Goal: Task Accomplishment & Management: Complete application form

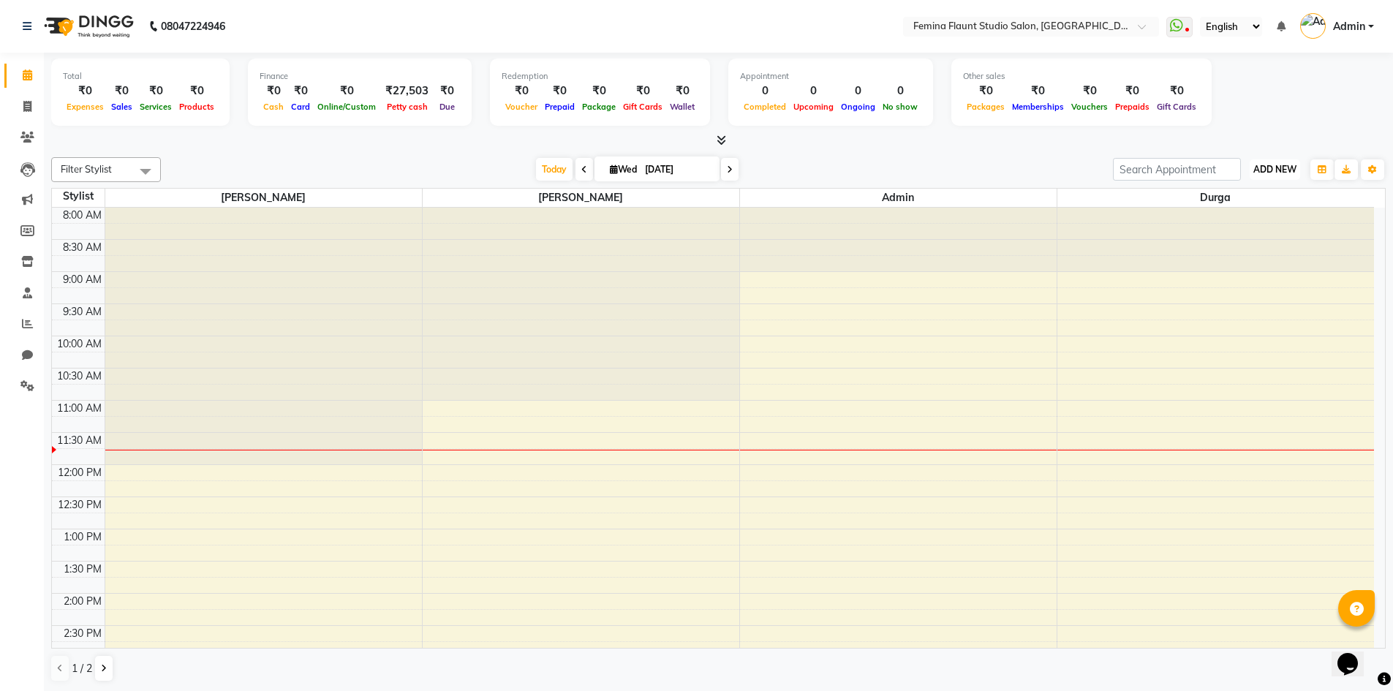
click at [1286, 168] on span "ADD NEW" at bounding box center [1274, 169] width 43 height 11
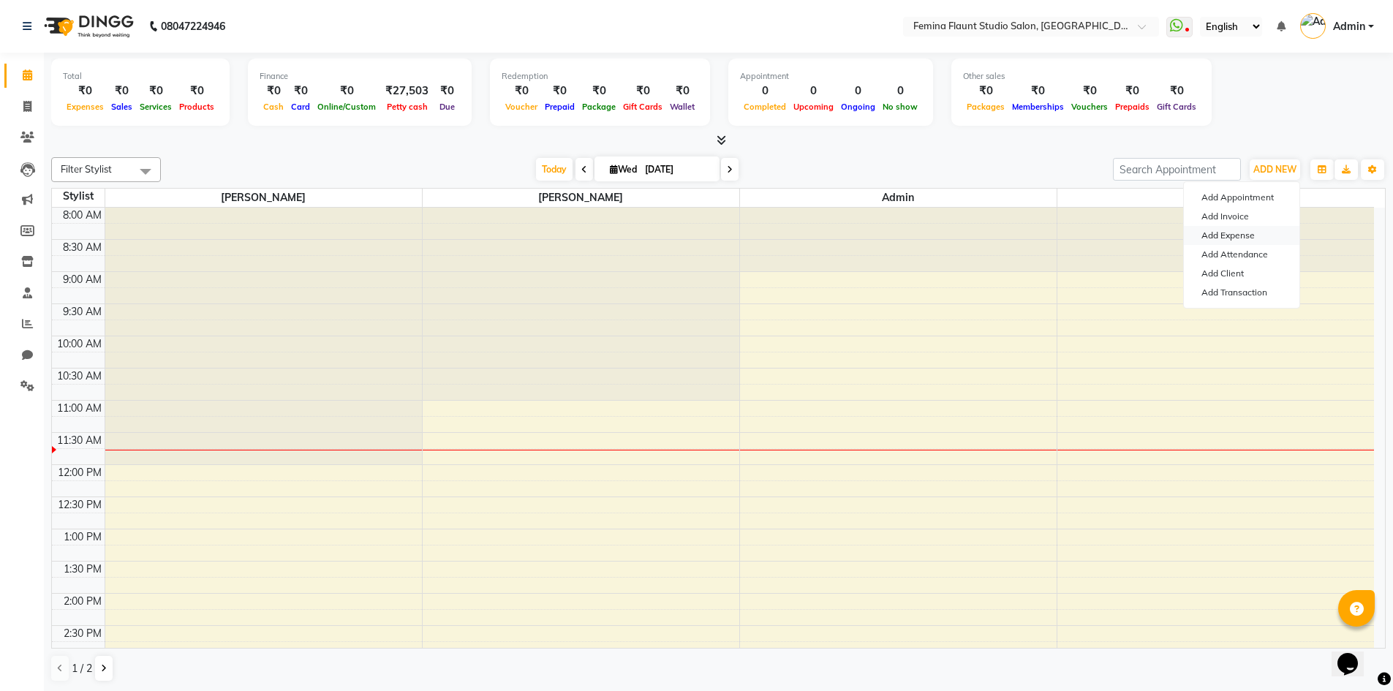
click at [1263, 233] on link "Add Expense" at bounding box center [1242, 235] width 116 height 19
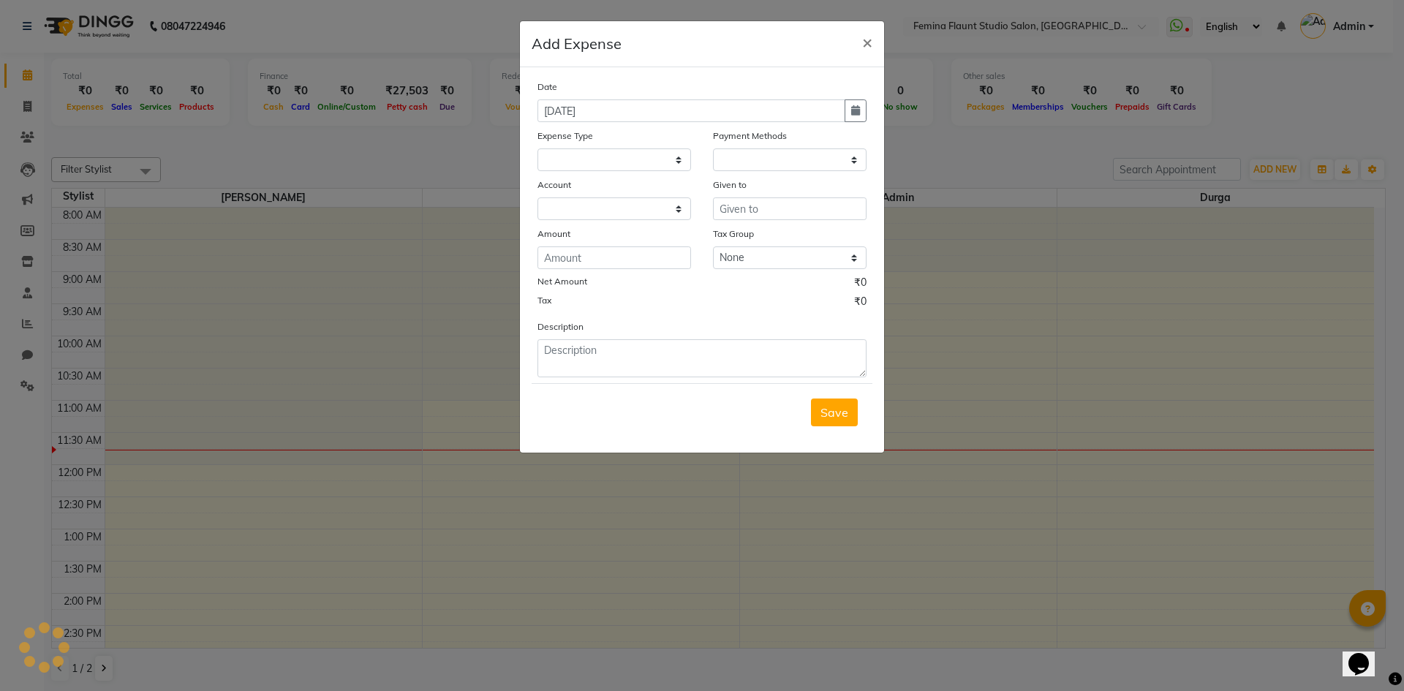
select select
select select "1"
select select "7453"
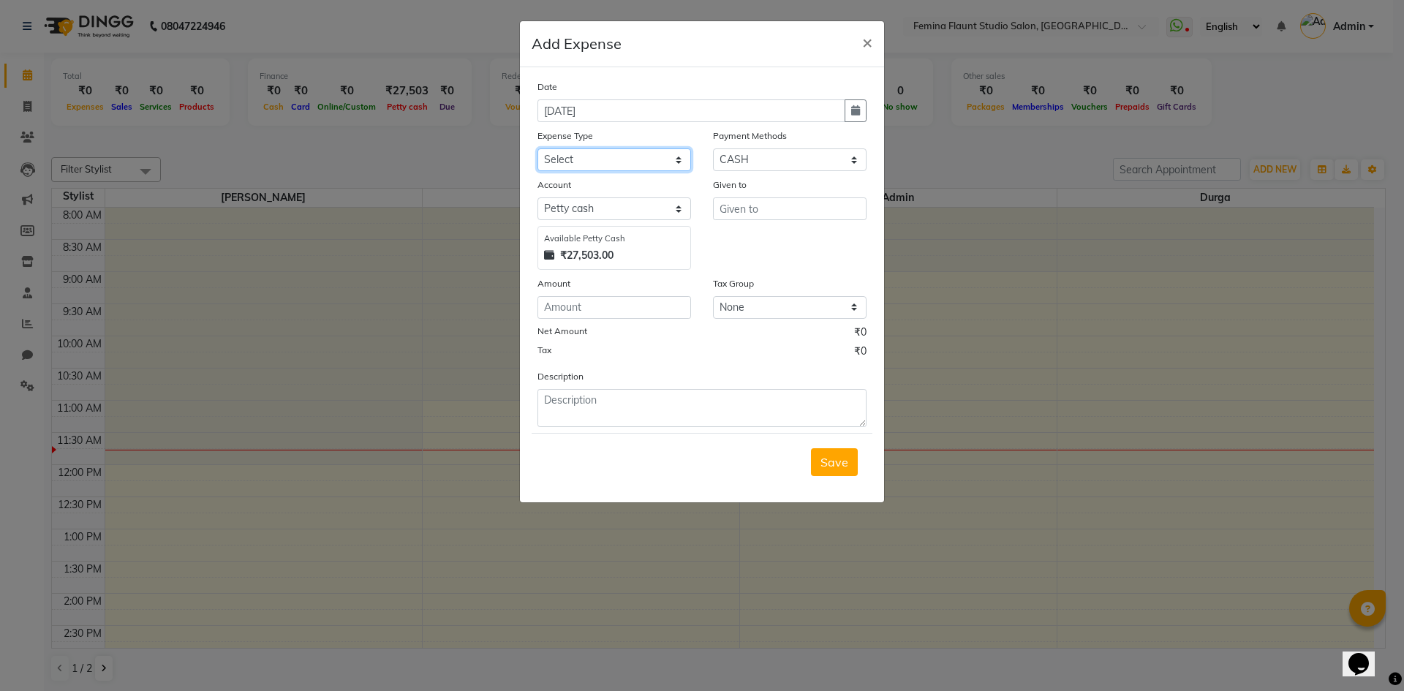
click at [671, 159] on select "Select Advance Salary Bank charges Blinkit Car maintenance Cash transfer to ban…" at bounding box center [614, 159] width 154 height 23
select select "23328"
click at [537, 148] on select "Select Advance Salary Bank charges Blinkit Car maintenance Cash transfer to ban…" at bounding box center [614, 159] width 154 height 23
click at [776, 211] on input "text" at bounding box center [790, 208] width 154 height 23
click at [757, 249] on button "Ad min" at bounding box center [772, 239] width 116 height 23
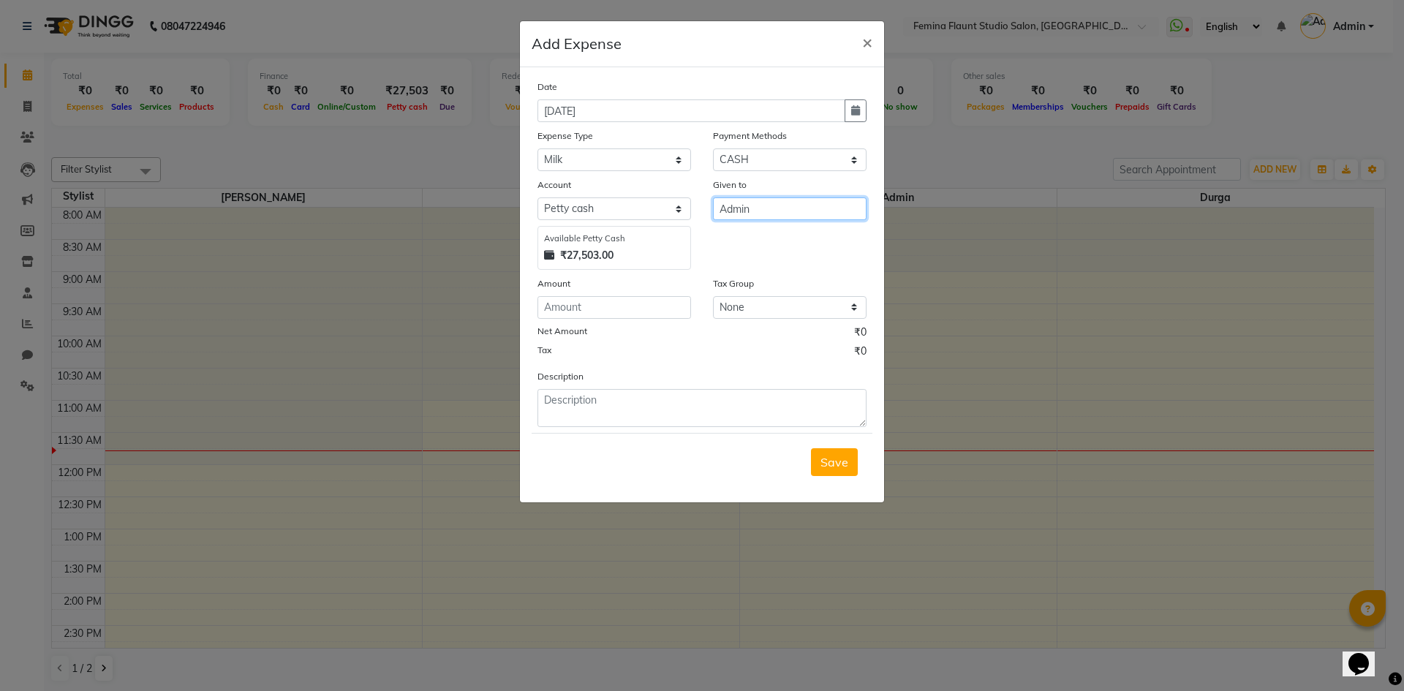
type input "Admin"
click at [648, 316] on input "number" at bounding box center [614, 307] width 154 height 23
type input "72"
click at [831, 461] on span "Save" at bounding box center [834, 462] width 28 height 15
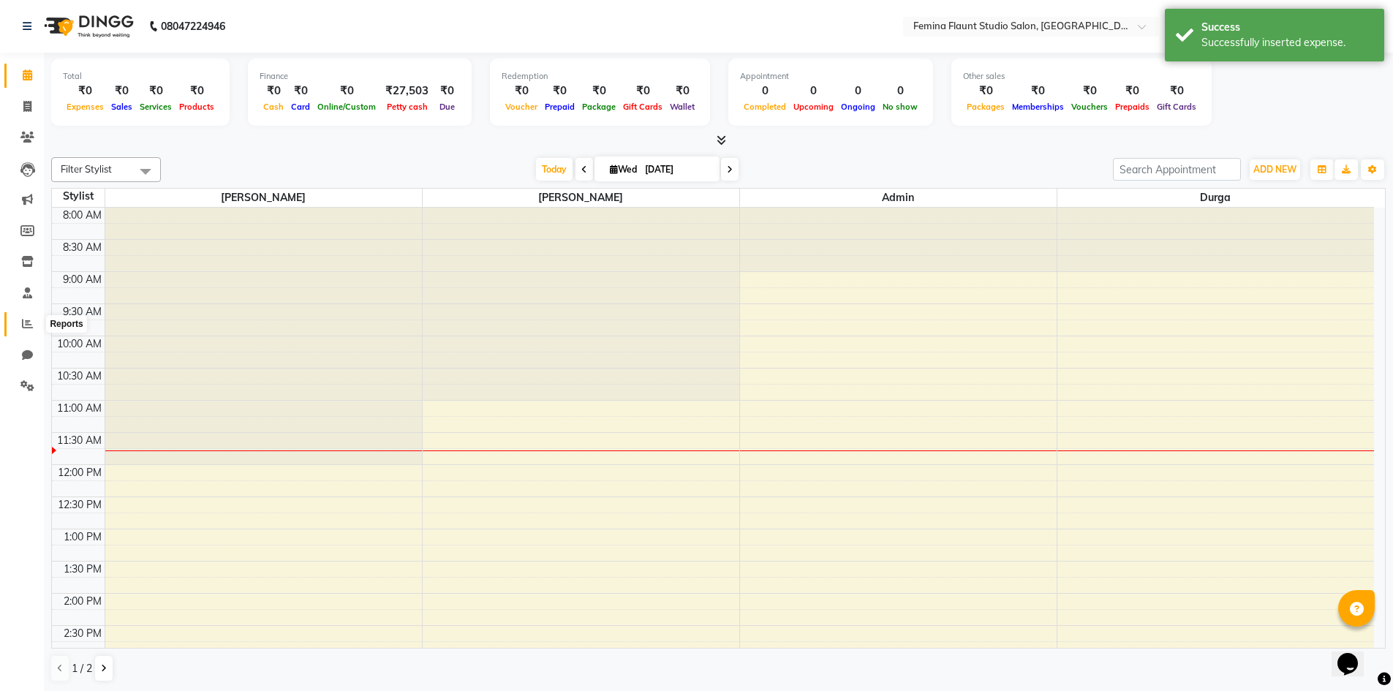
click at [26, 329] on span at bounding box center [28, 324] width 26 height 17
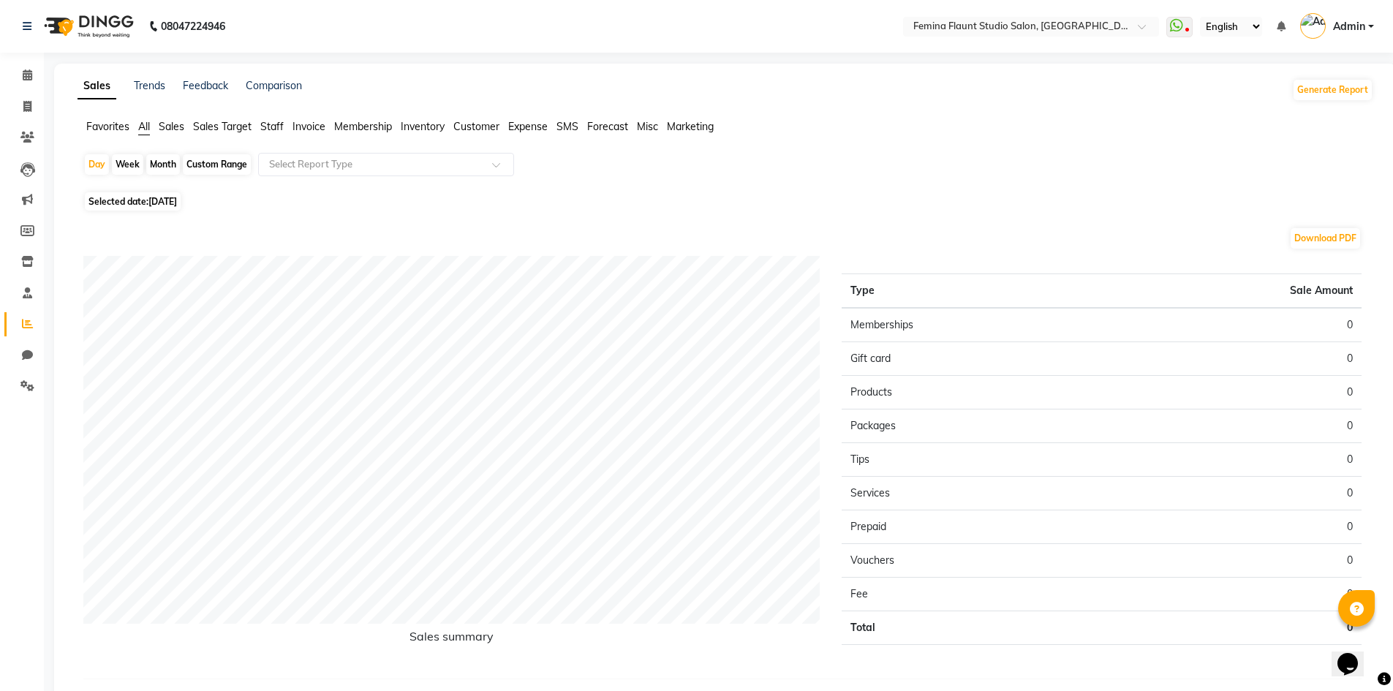
click at [533, 131] on span "Expense" at bounding box center [527, 126] width 39 height 13
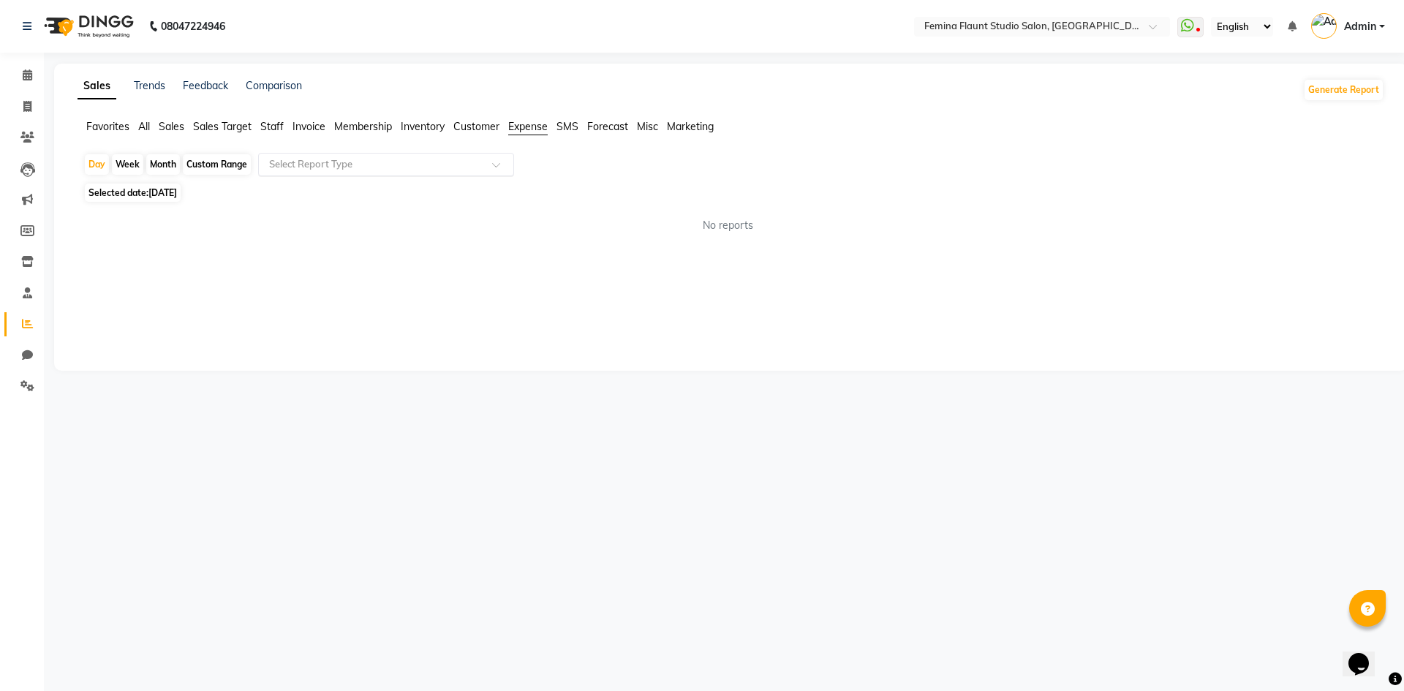
click at [301, 170] on input "text" at bounding box center [371, 164] width 211 height 15
click at [327, 224] on div "Expense" at bounding box center [386, 219] width 254 height 29
select select "full_report"
select select "csv"
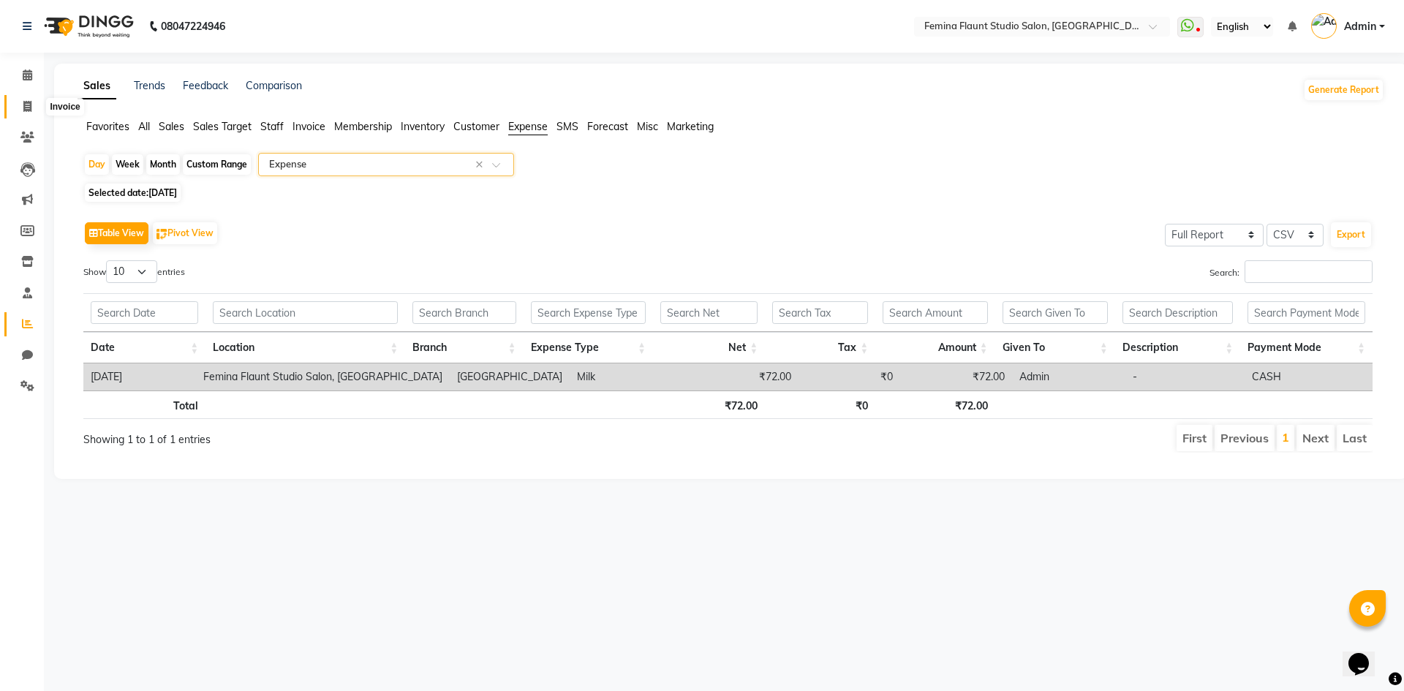
click at [26, 110] on icon at bounding box center [27, 106] width 8 height 11
select select "service"
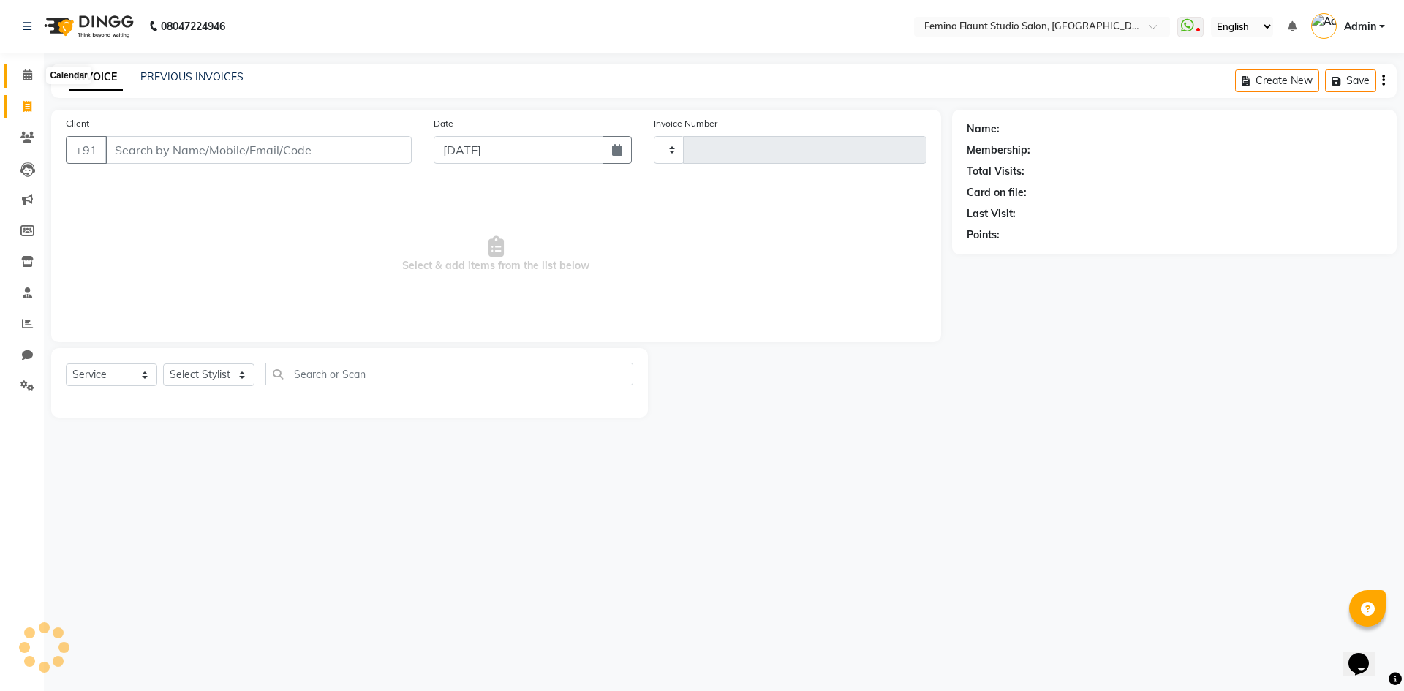
click at [28, 69] on icon at bounding box center [28, 74] width 10 height 11
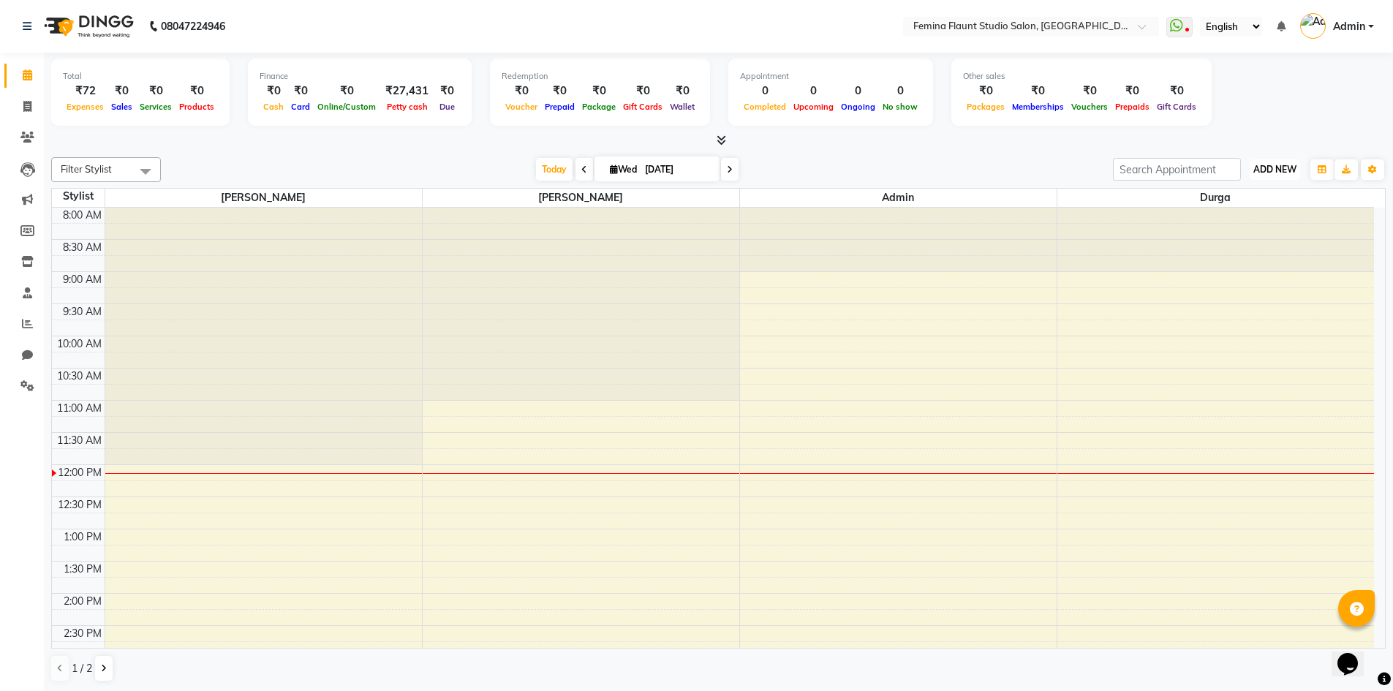
click at [1282, 165] on span "ADD NEW" at bounding box center [1274, 169] width 43 height 11
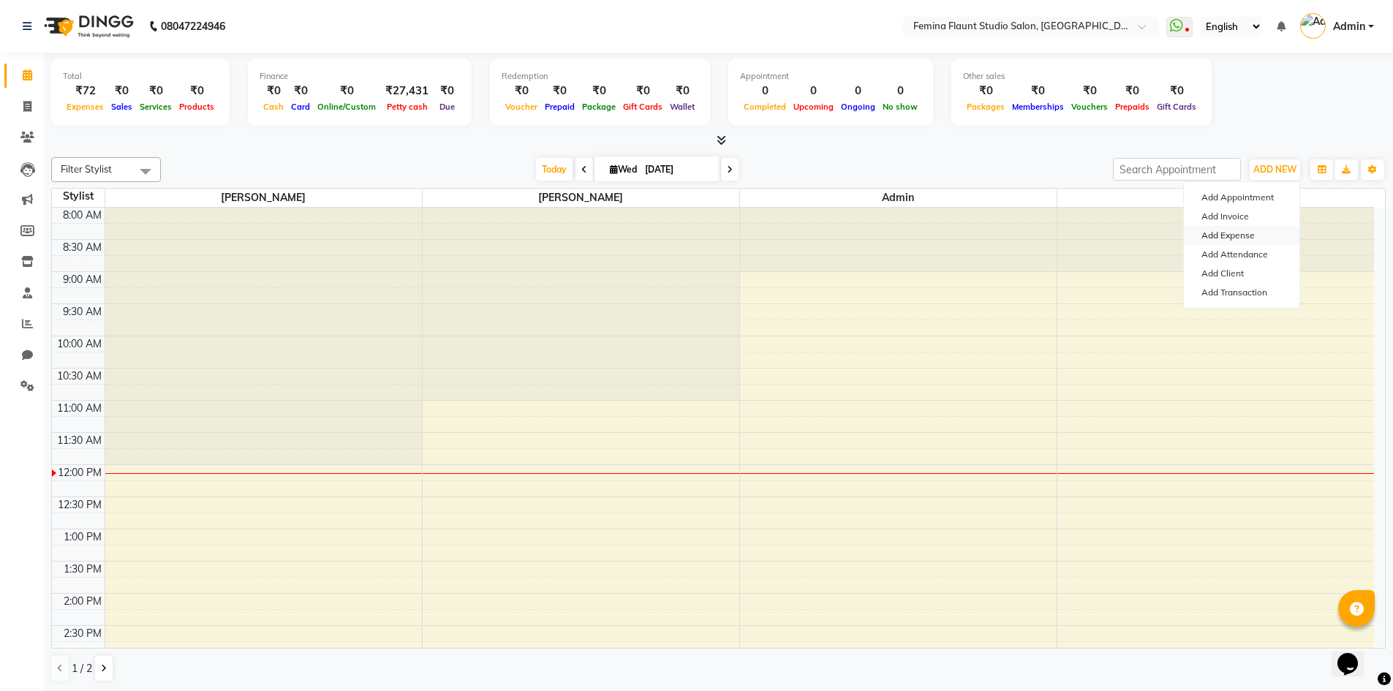
click at [1259, 232] on link "Add Expense" at bounding box center [1242, 235] width 116 height 19
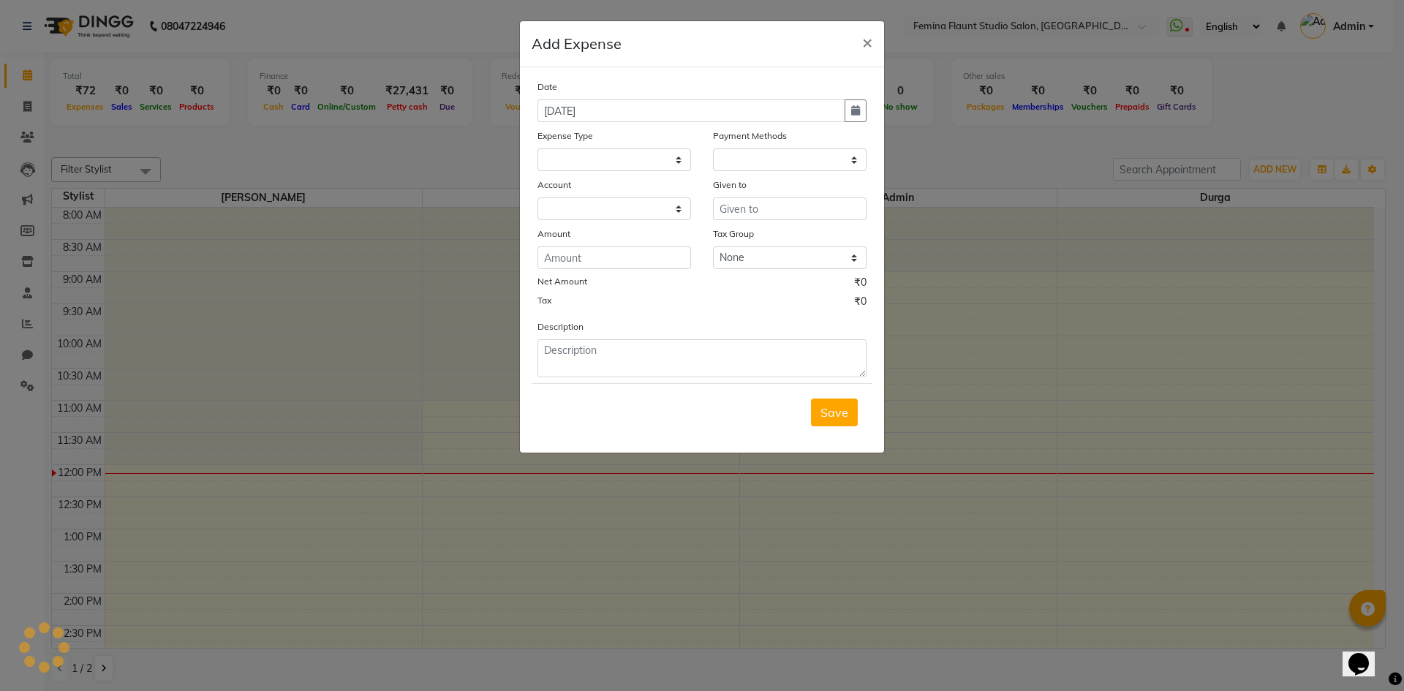
select select
select select "1"
select select "7453"
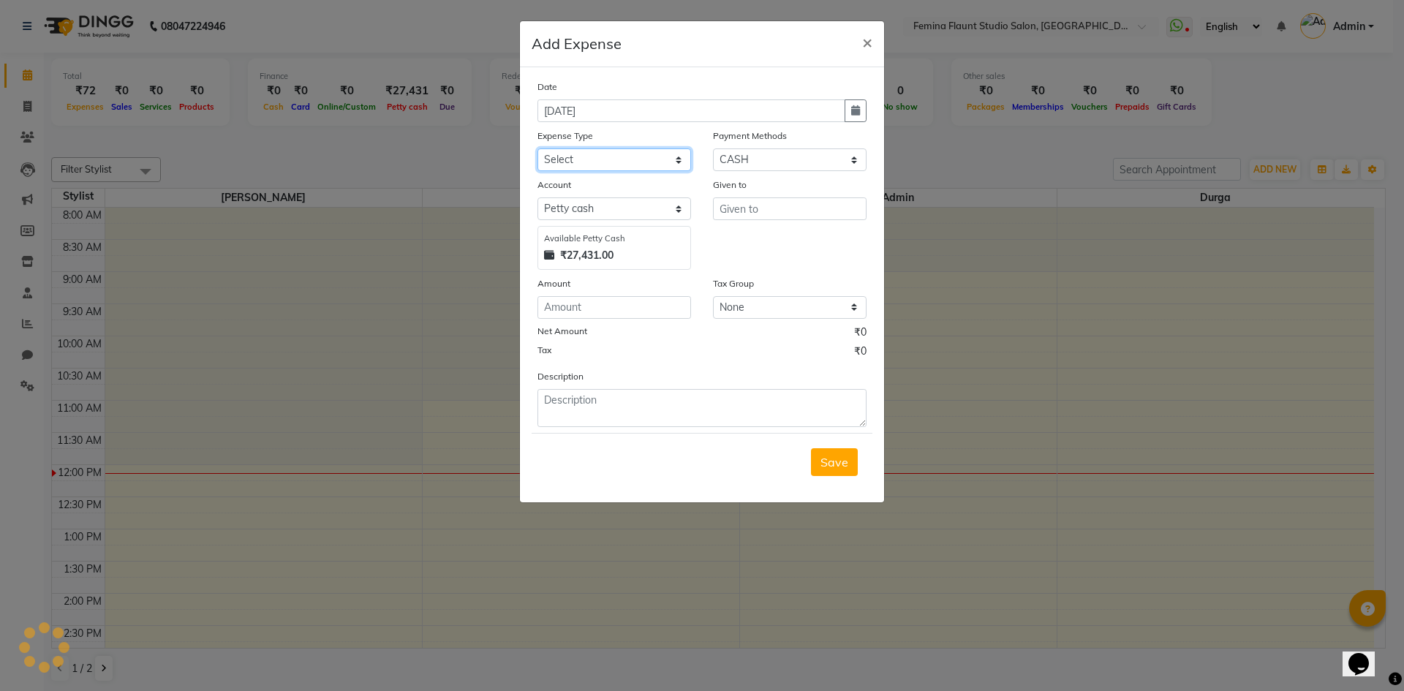
click at [670, 162] on select "Select Advance Salary Bank charges Blinkit Car maintenance Cash transfer to ban…" at bounding box center [614, 159] width 154 height 23
select select "23302"
click at [537, 148] on select "Select Advance Salary Bank charges Blinkit Car maintenance Cash transfer to ban…" at bounding box center [614, 159] width 154 height 23
click at [763, 215] on input "text" at bounding box center [790, 208] width 154 height 23
type input "m"
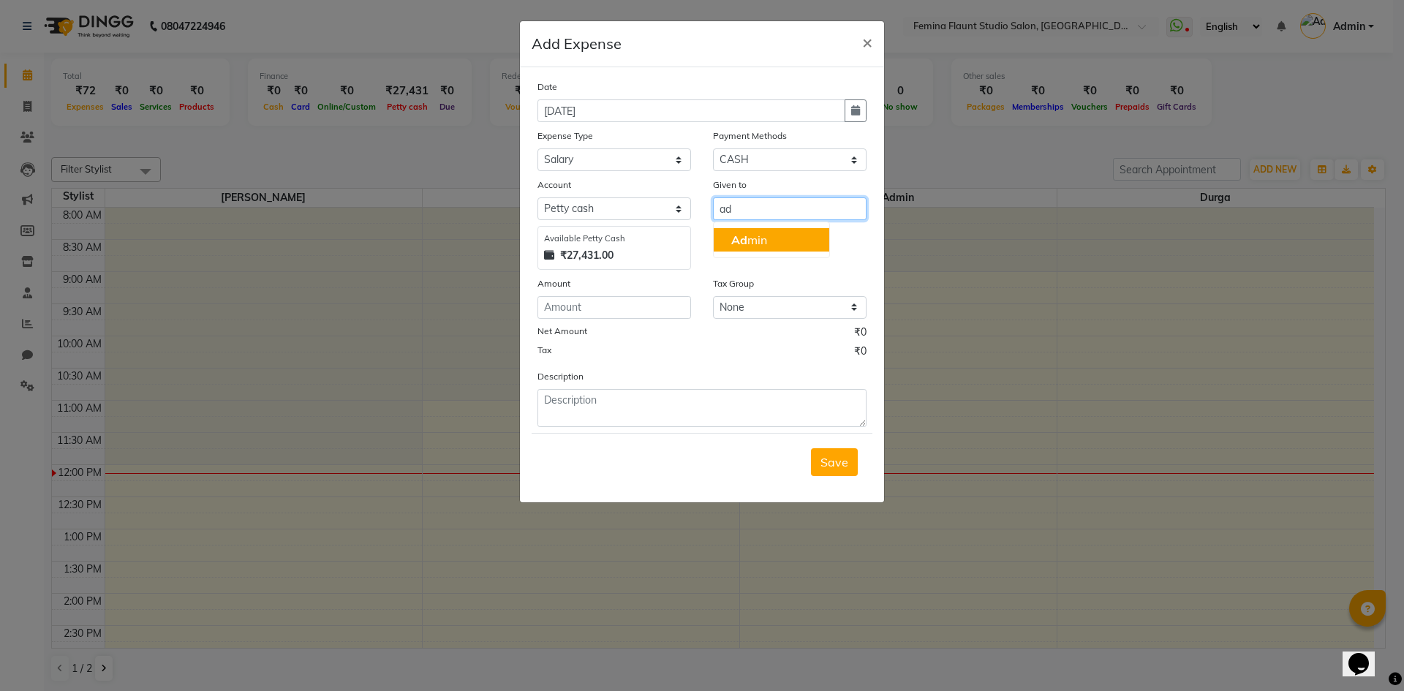
click at [764, 233] on ngb-highlight "Ad min" at bounding box center [749, 240] width 36 height 15
type input "Admin"
click at [792, 140] on div "Payment Methods" at bounding box center [790, 138] width 154 height 20
click at [791, 151] on select "Select CASH CARD ONLINE Wallet Package Prepaid SOnline" at bounding box center [790, 159] width 154 height 23
select select "3"
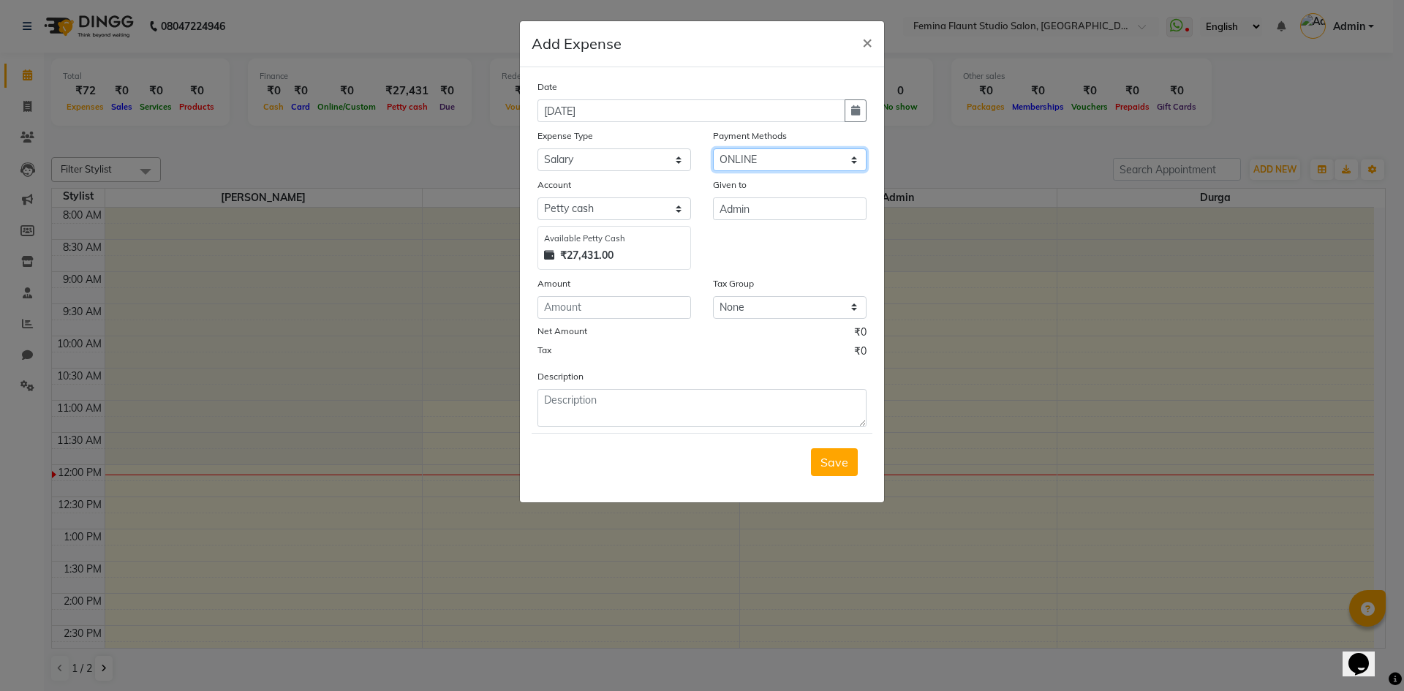
click at [713, 148] on select "Select CASH CARD ONLINE Wallet Package Prepaid SOnline" at bounding box center [790, 159] width 154 height 23
select select "7454"
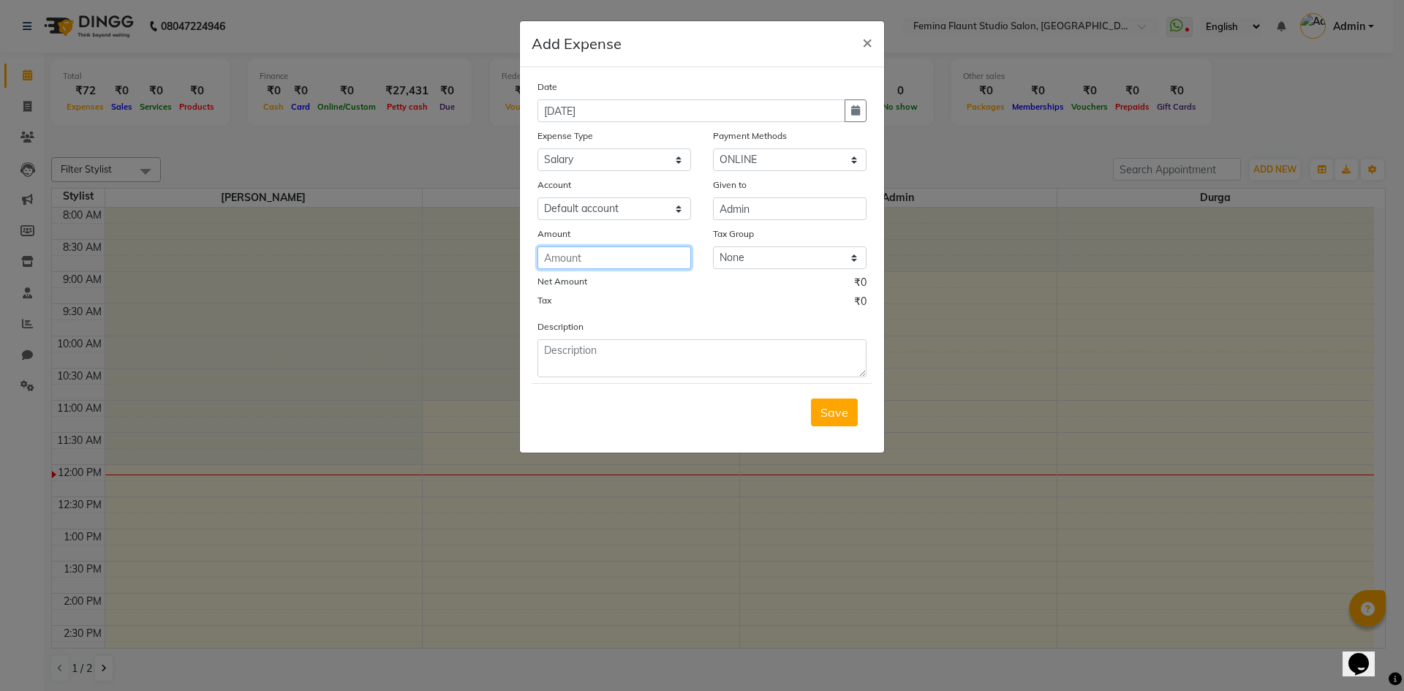
click at [668, 249] on input "number" at bounding box center [614, 257] width 154 height 23
type input "5000"
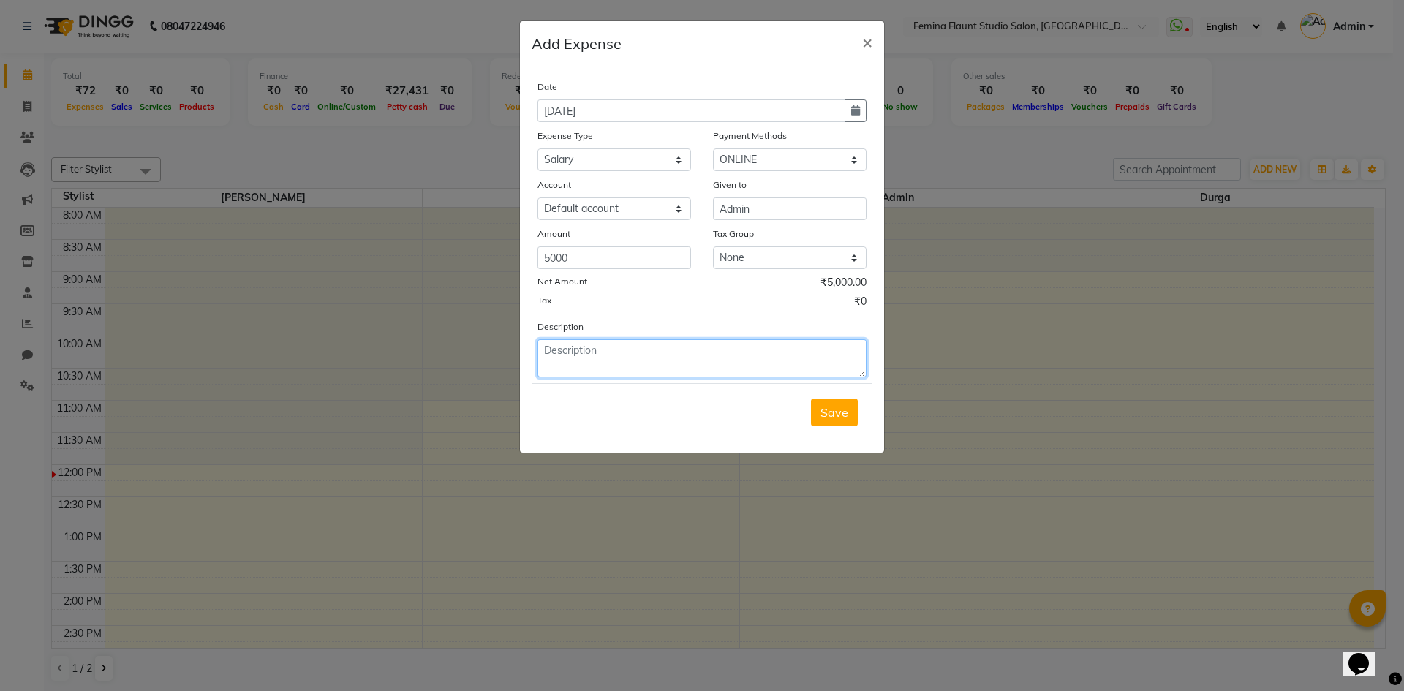
click at [721, 370] on textarea at bounding box center [701, 358] width 329 height 38
type textarea "Mani Advance Salary from August'25"
click at [850, 413] on button "Save" at bounding box center [834, 412] width 47 height 28
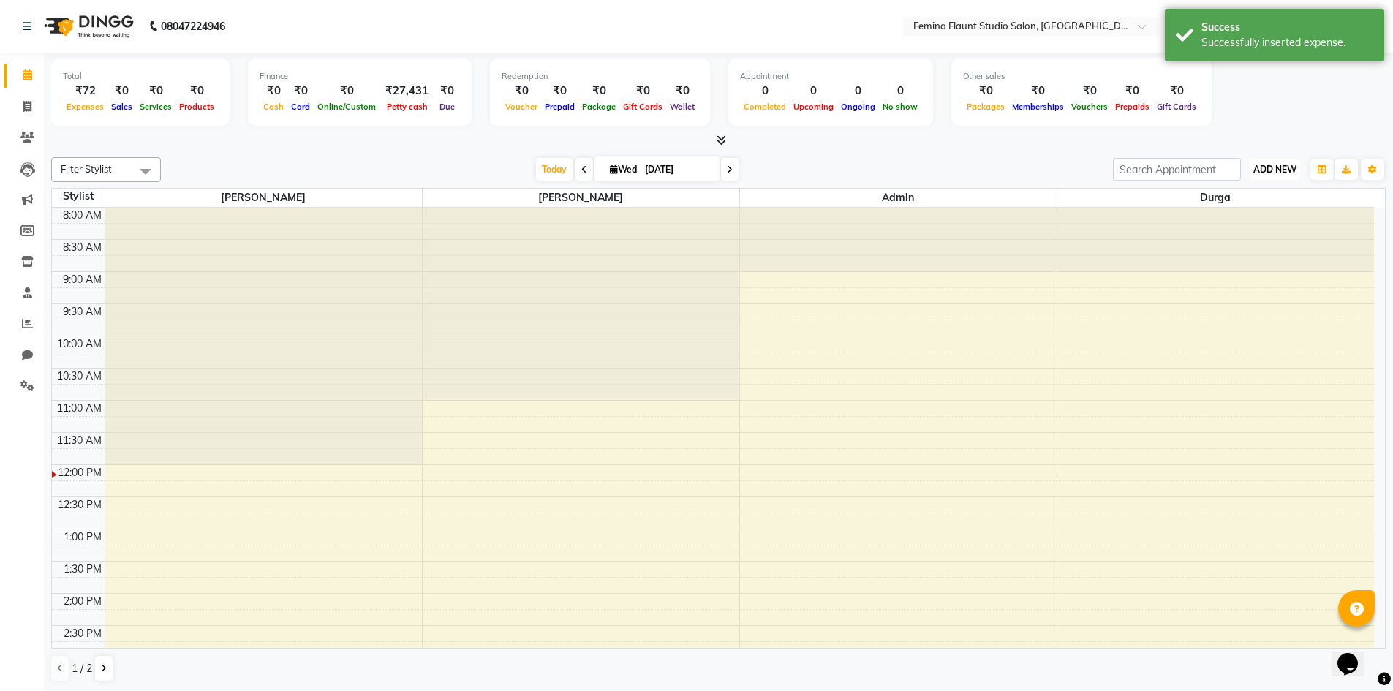
click at [1286, 173] on span "ADD NEW" at bounding box center [1274, 169] width 43 height 11
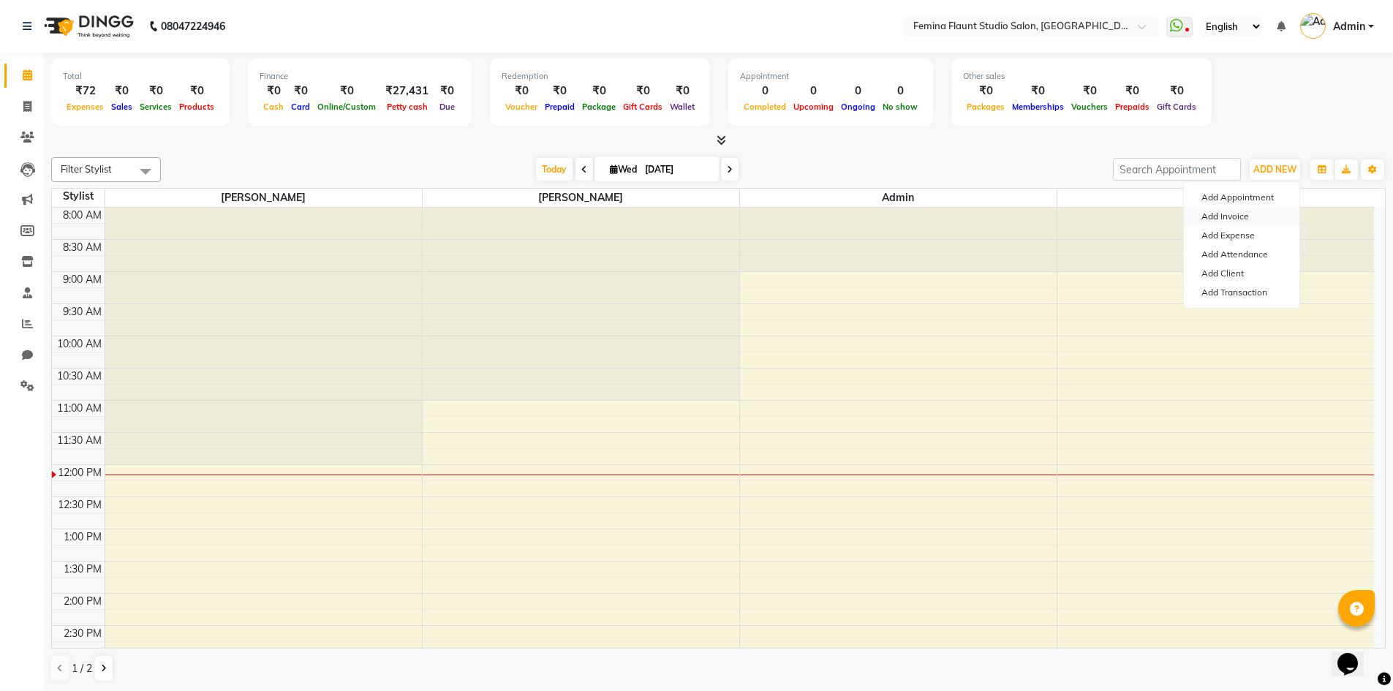
click at [1247, 219] on link "Add Invoice" at bounding box center [1242, 216] width 116 height 19
select select "service"
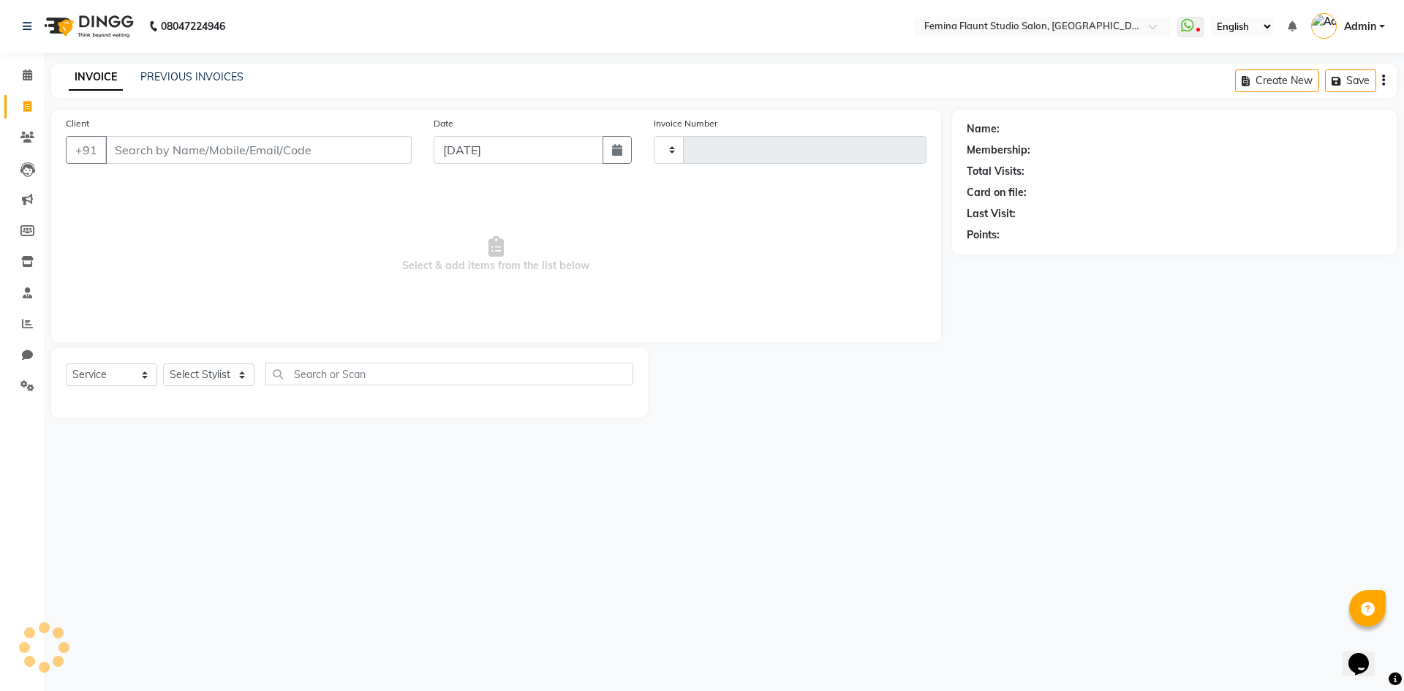
type input "0515"
select select "8333"
click at [29, 81] on span at bounding box center [28, 75] width 26 height 17
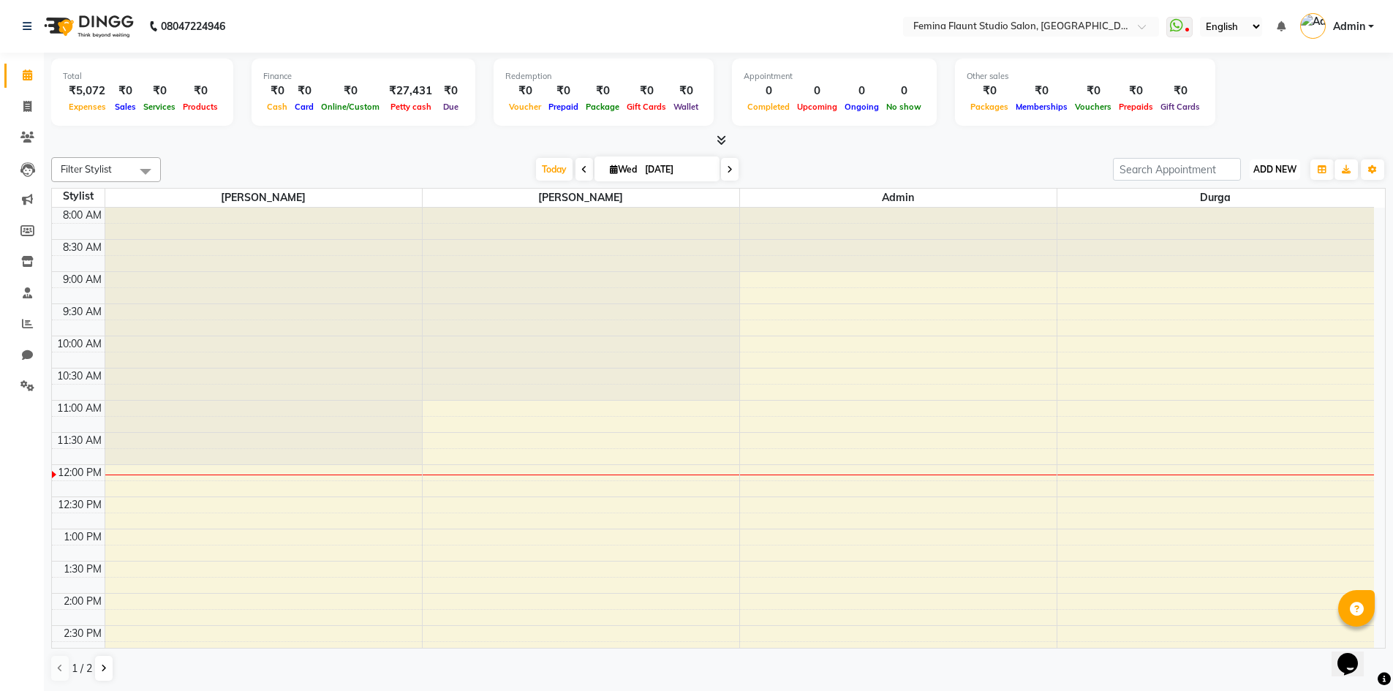
click at [1269, 175] on button "ADD NEW Toggle Dropdown" at bounding box center [1275, 169] width 50 height 20
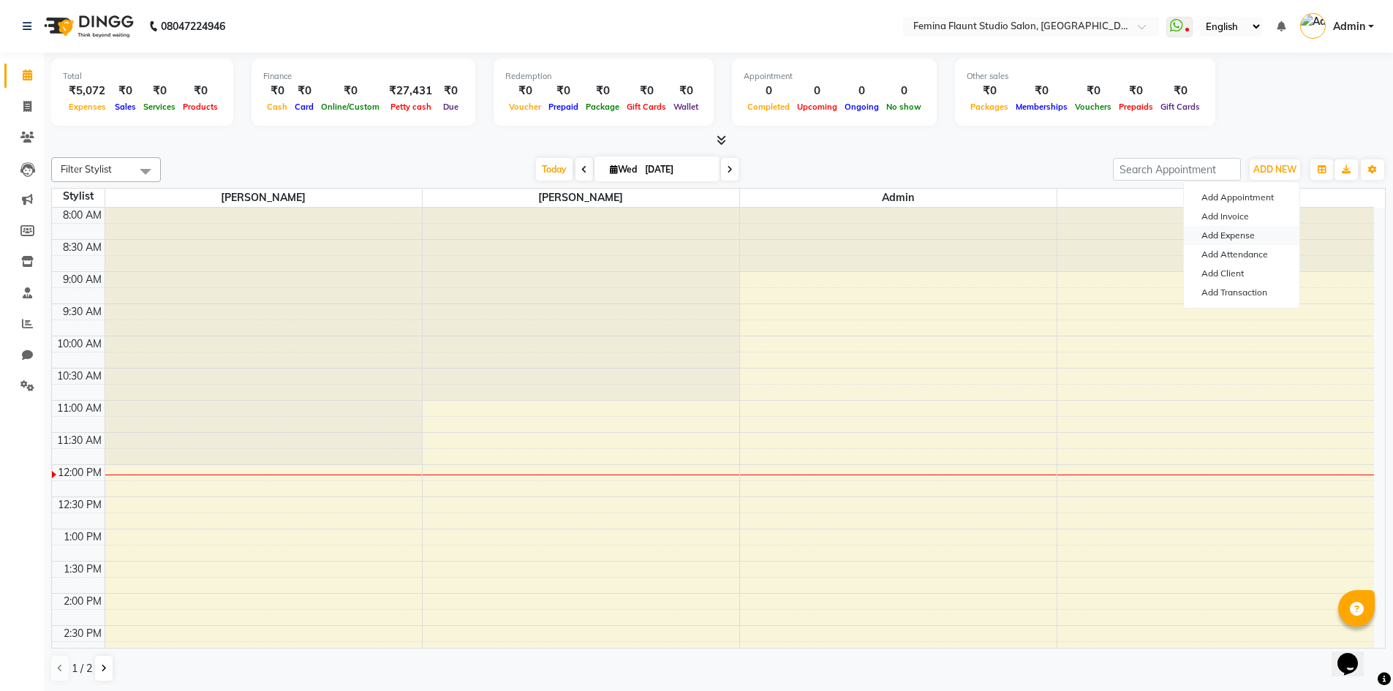
click at [1258, 230] on link "Add Expense" at bounding box center [1242, 235] width 116 height 19
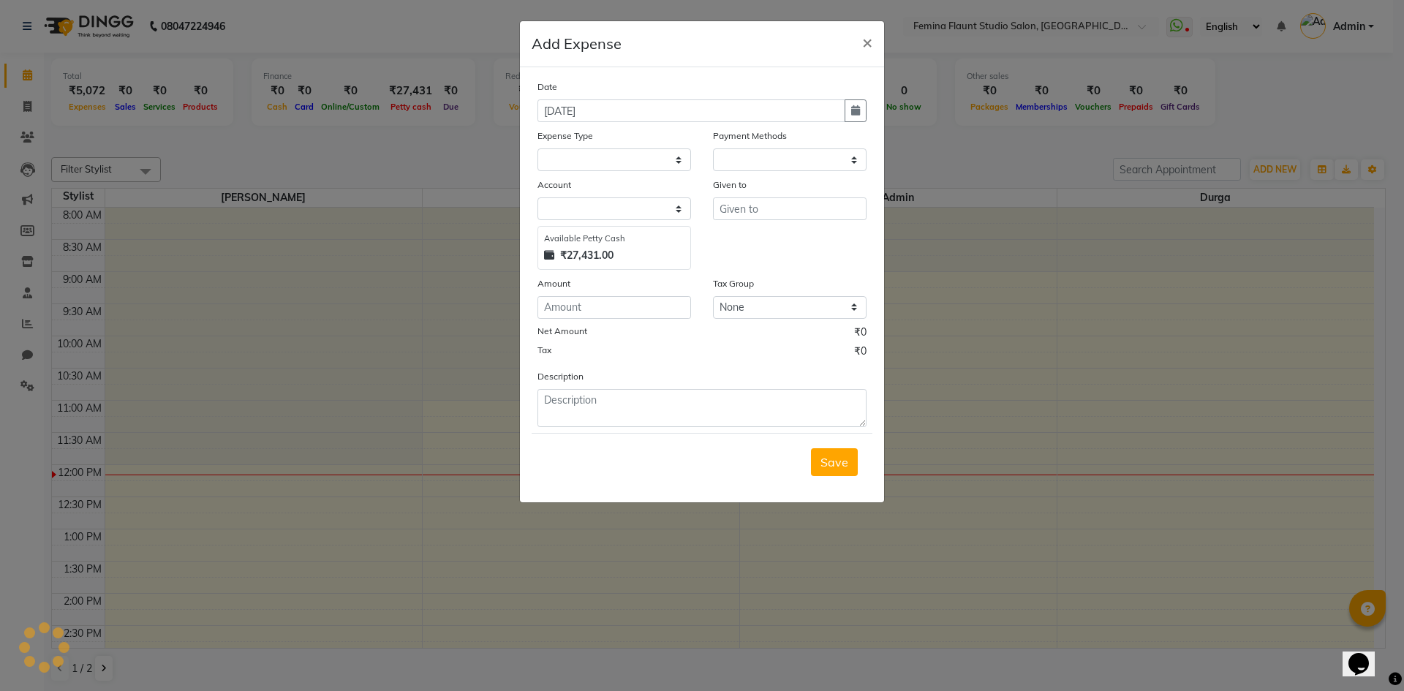
select select "1"
select select "7453"
click at [678, 165] on select "Select Advance Salary Bank charges Blinkit Car maintenance Cash transfer to ban…" at bounding box center [614, 159] width 154 height 23
select select "23305"
click at [537, 148] on select "Select Advance Salary Bank charges Blinkit Car maintenance Cash transfer to ban…" at bounding box center [614, 159] width 154 height 23
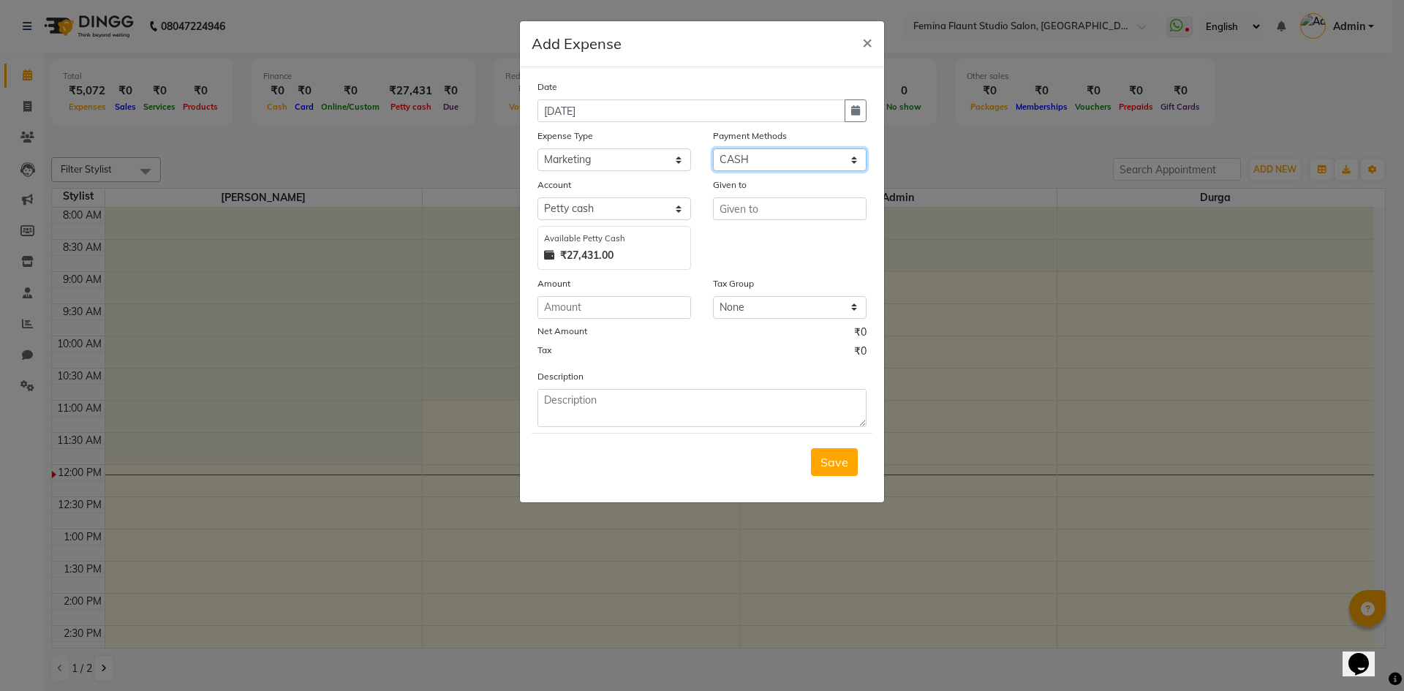
click at [809, 154] on select "Select CASH CARD ONLINE Wallet Package Prepaid SOnline" at bounding box center [790, 159] width 154 height 23
select select "3"
click at [713, 148] on select "Select CASH CARD ONLINE Wallet Package Prepaid SOnline" at bounding box center [790, 159] width 154 height 23
select select "7454"
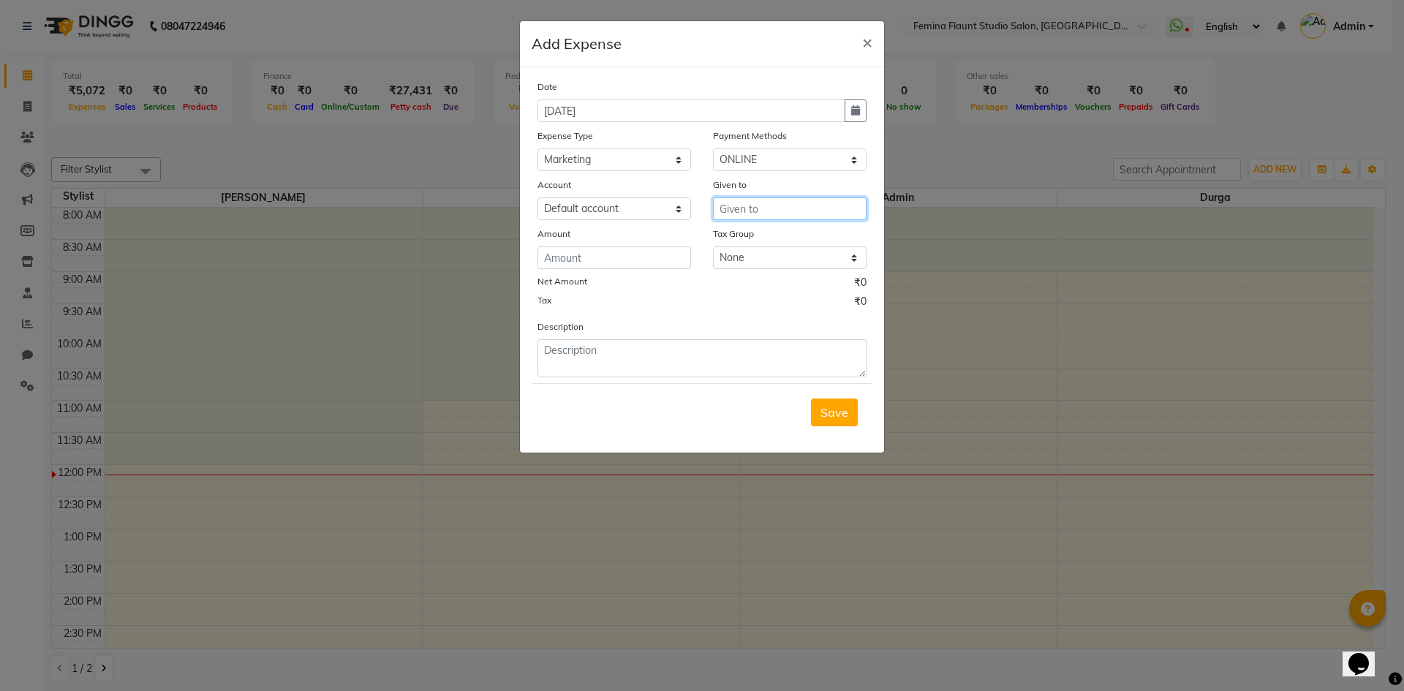
click at [763, 214] on input "text" at bounding box center [790, 208] width 154 height 23
type input "5"
click at [755, 240] on ngb-highlight "Ad min" at bounding box center [749, 240] width 36 height 15
type input "Admin"
click at [673, 257] on input "number" at bounding box center [614, 257] width 154 height 23
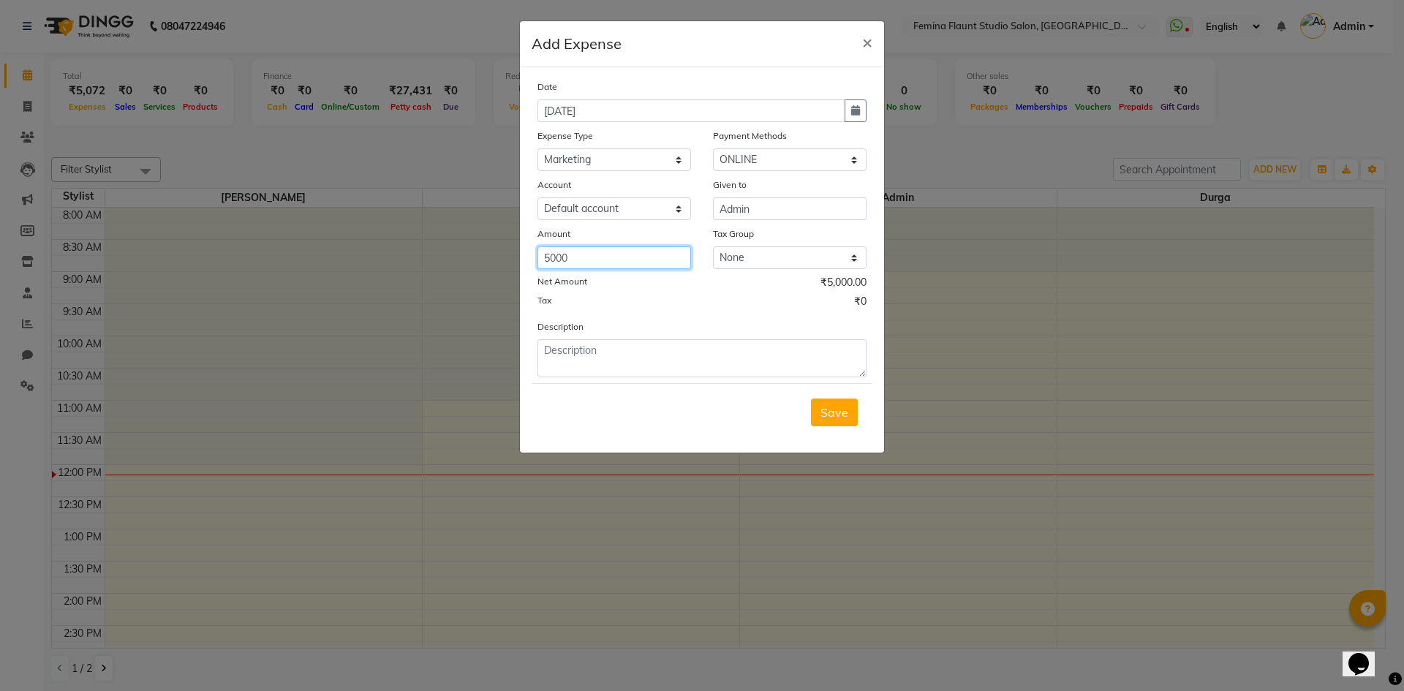
type input "5000"
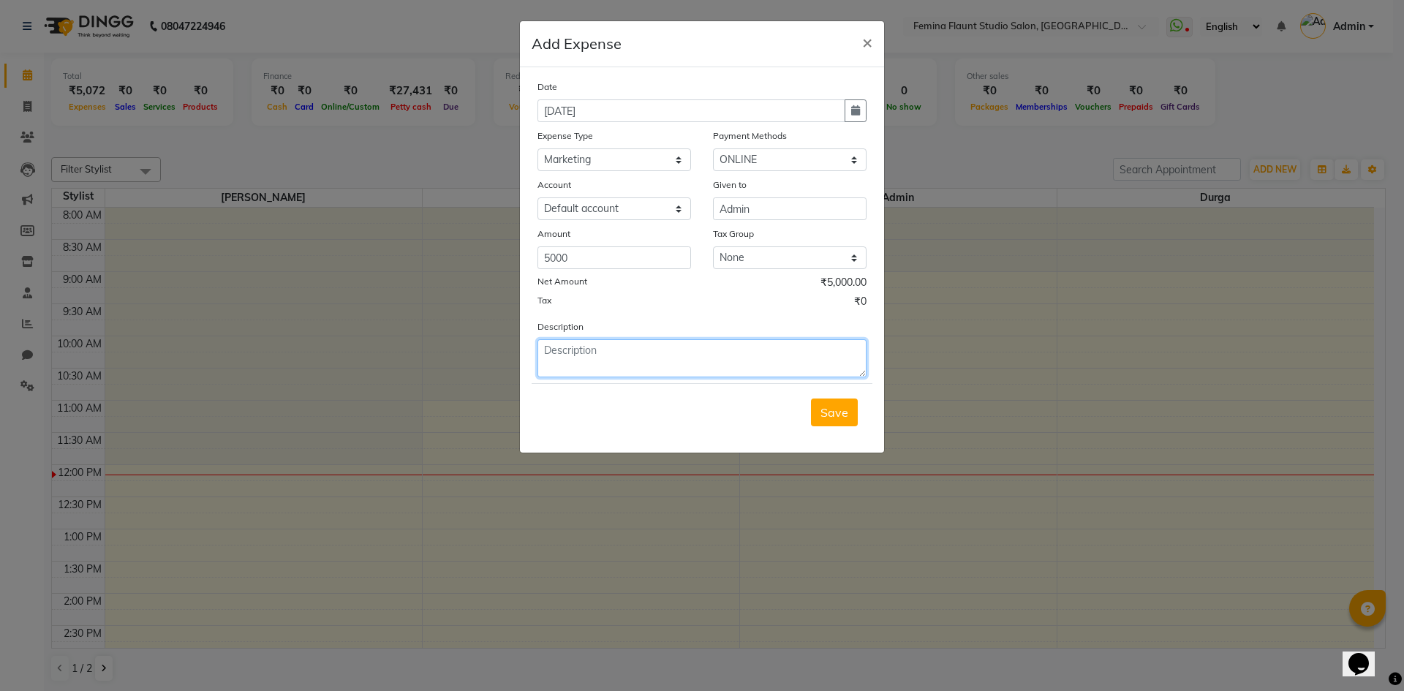
click at [629, 360] on textarea at bounding box center [701, 358] width 329 height 38
type textarea "Godavari August Payment"
click at [829, 409] on span "Save" at bounding box center [834, 412] width 28 height 15
